Goal: Register for event/course

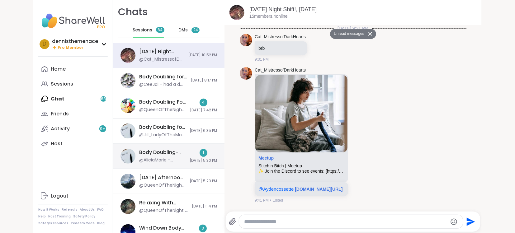
scroll to position [2990, 0]
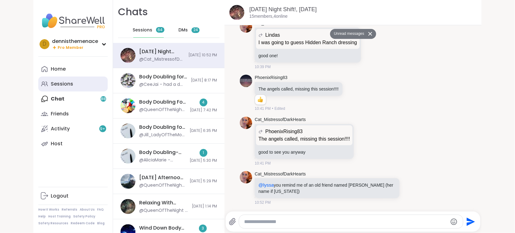
click at [61, 84] on div "Sessions" at bounding box center [62, 84] width 22 height 7
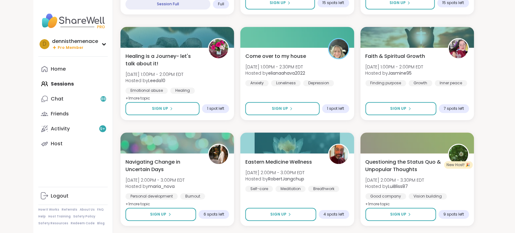
scroll to position [431, 0]
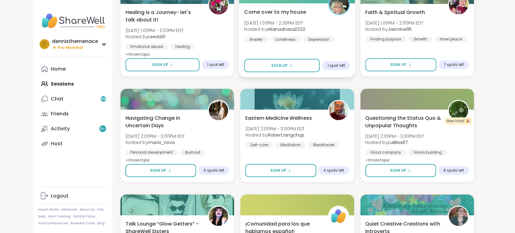
click at [274, 33] on div "Come over to my house [DATE] 1:00PM - 2:30PM EDT Hosted by elianaahava2022 Anxi…" at bounding box center [297, 25] width 106 height 34
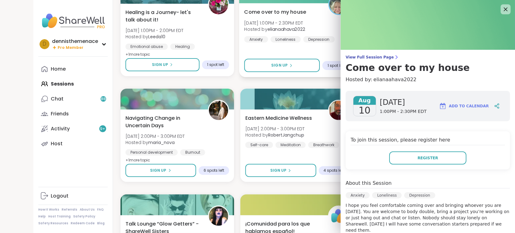
click at [274, 33] on div "Come over to my house [DATE] 1:00PM - 2:30PM EDT Hosted by elianaahava2022 Anxi…" at bounding box center [297, 25] width 106 height 34
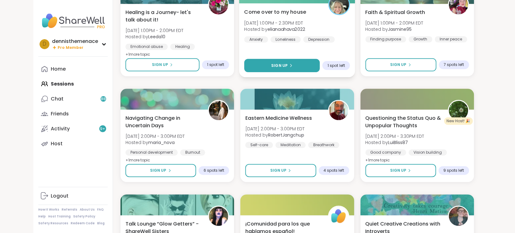
click at [280, 66] on span "Sign Up" at bounding box center [279, 66] width 16 height 6
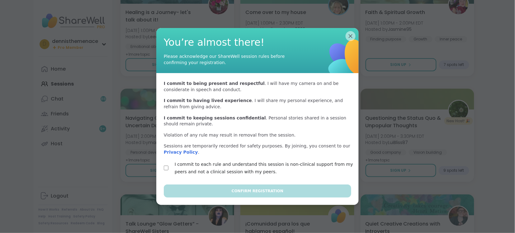
click at [169, 168] on div "I commit to each rule and understand this session is non-clinical support from …" at bounding box center [257, 168] width 187 height 15
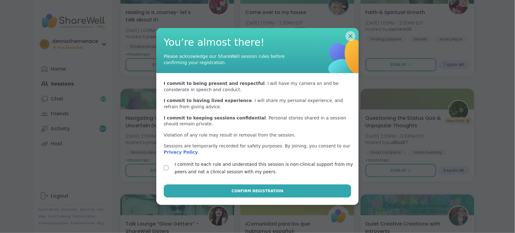
click at [169, 168] on div "I commit to each rule and understand this session is non-clinical support from …" at bounding box center [257, 168] width 187 height 15
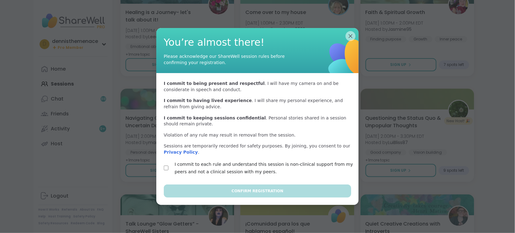
click at [169, 168] on div "I commit to each rule and understand this session is non-clinical support from …" at bounding box center [257, 168] width 187 height 15
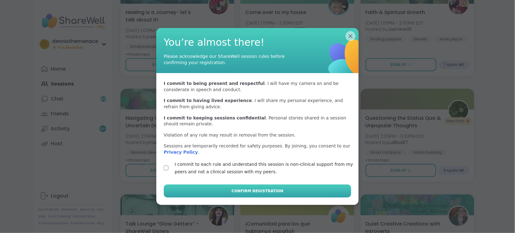
click at [256, 190] on span "Confirm Registration" at bounding box center [258, 191] width 52 height 6
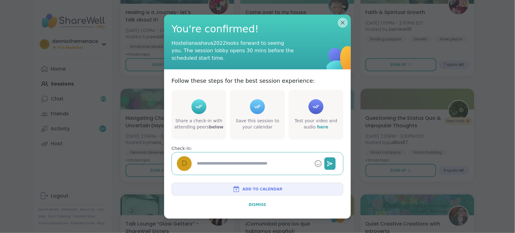
type textarea "*"
click at [256, 203] on span "Dismiss" at bounding box center [257, 205] width 17 height 4
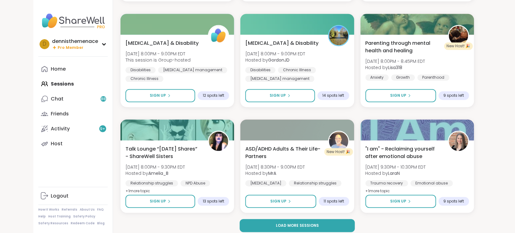
scroll to position [1145, 0]
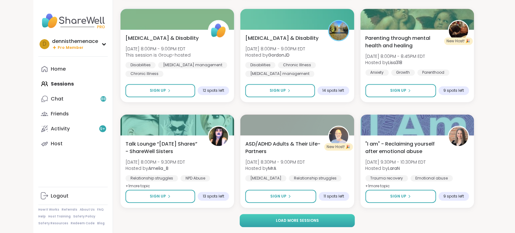
click at [298, 220] on span "Load more sessions" at bounding box center [297, 221] width 43 height 6
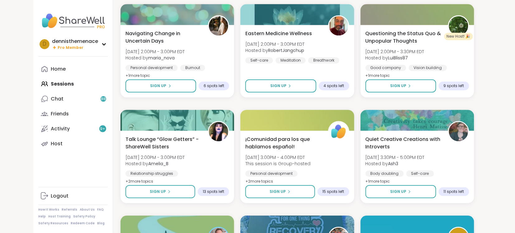
scroll to position [515, 0]
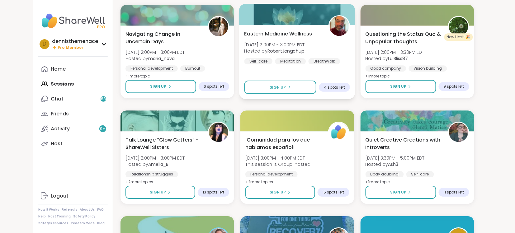
click at [277, 47] on span "[DATE] 2:00PM - 3:00PM EDT" at bounding box center [274, 44] width 60 height 6
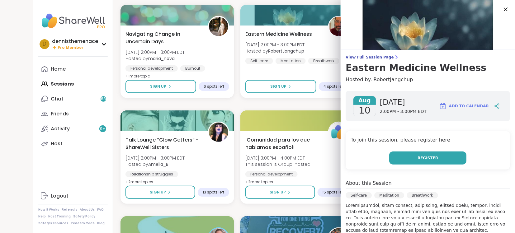
click at [426, 158] on span "Register" at bounding box center [427, 158] width 21 height 6
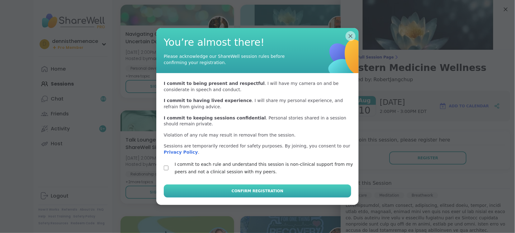
click at [260, 189] on span "Confirm Registration" at bounding box center [258, 191] width 52 height 6
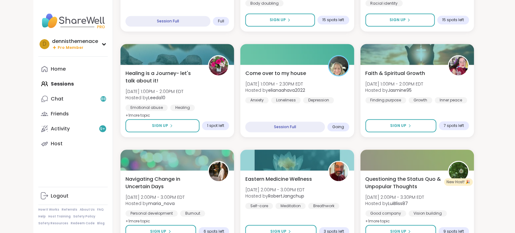
scroll to position [366, 0]
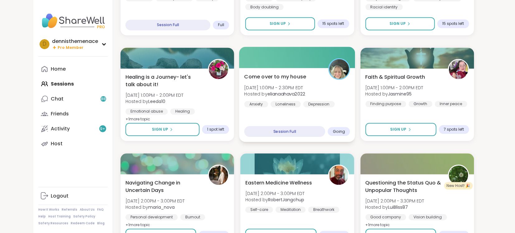
click at [273, 113] on div "Come over to my house [DATE] 1:00PM - 2:30PM EDT Hosted by elianaahava2022 Anxi…" at bounding box center [297, 105] width 116 height 74
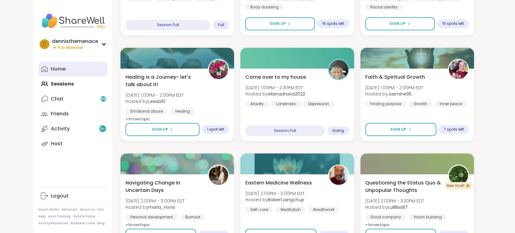
click at [58, 71] on div "Home" at bounding box center [58, 69] width 15 height 7
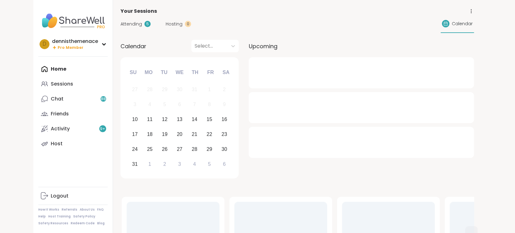
click at [59, 70] on div "Home Sessions Chat 88 Friends Activity 9 + Host" at bounding box center [72, 107] width 69 height 90
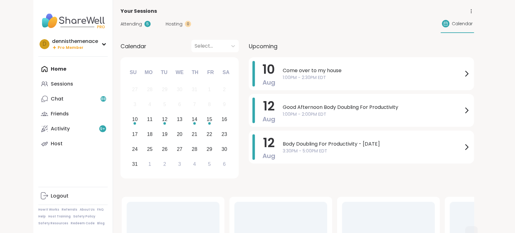
click at [59, 70] on div "Home Sessions Chat 88 Friends Activity 9 + Host" at bounding box center [72, 107] width 69 height 90
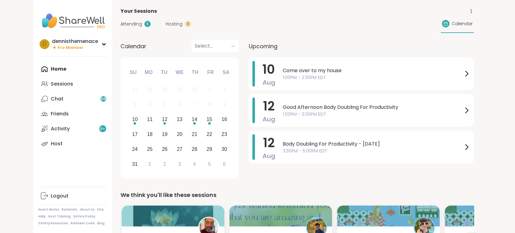
click at [132, 23] on span "Attending" at bounding box center [130, 24] width 21 height 7
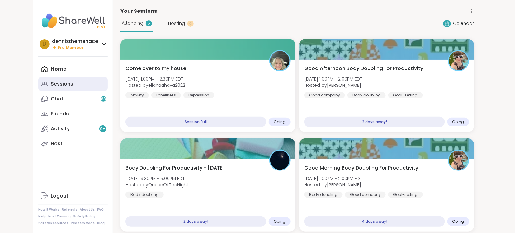
click at [63, 84] on div "Sessions" at bounding box center [62, 84] width 22 height 7
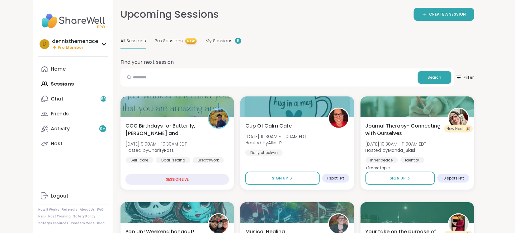
click at [136, 40] on span "All Sessions" at bounding box center [133, 41] width 26 height 7
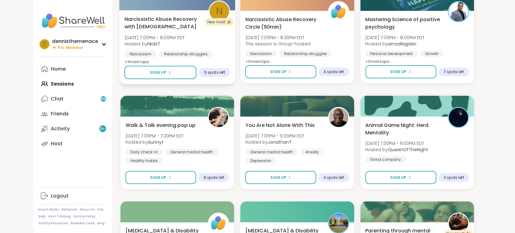
scroll to position [950, 0]
